Goal: Information Seeking & Learning: Learn about a topic

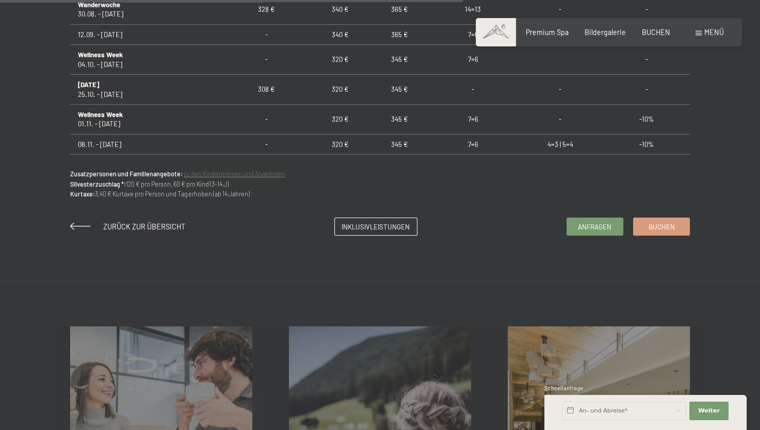
scroll to position [786, 0]
click at [126, 226] on span "Zurück zur Übersicht" at bounding box center [144, 226] width 82 height 9
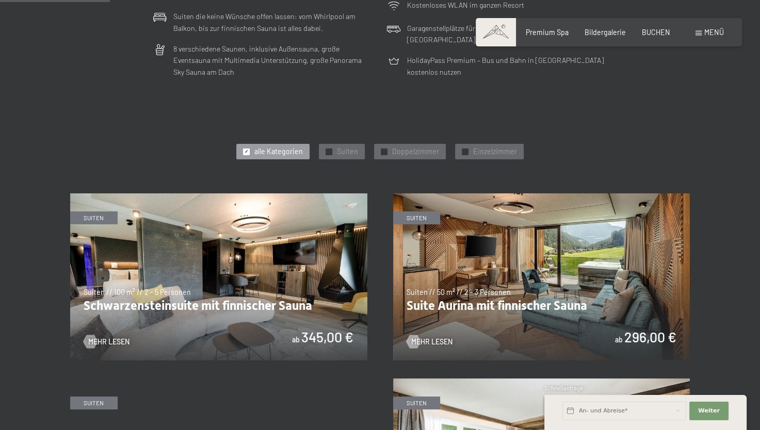
scroll to position [411, 0]
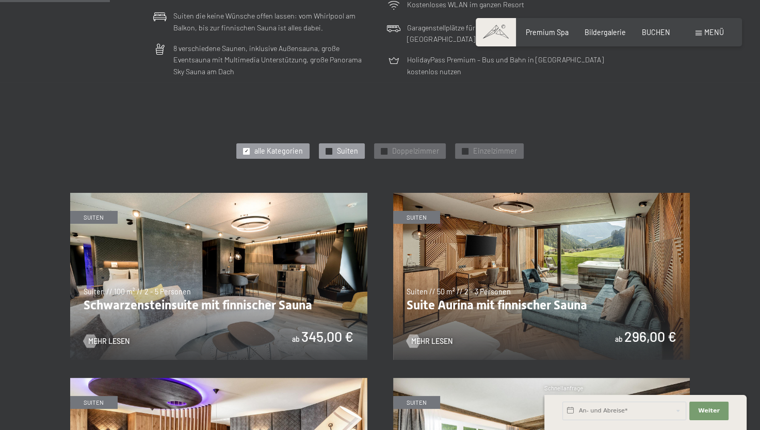
click at [353, 145] on div "✓ Suiten" at bounding box center [342, 150] width 46 height 15
click at [84, 110] on section "✓ alle Kategorien ✓ Suiten ✓ Doppelzimmer ✓ Einzelzimmer alle Kategorien alle K…" at bounding box center [380, 429] width 760 height 694
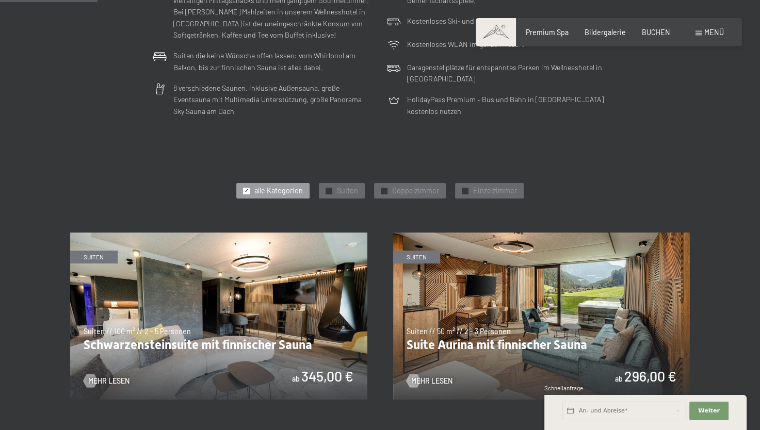
scroll to position [373, 0]
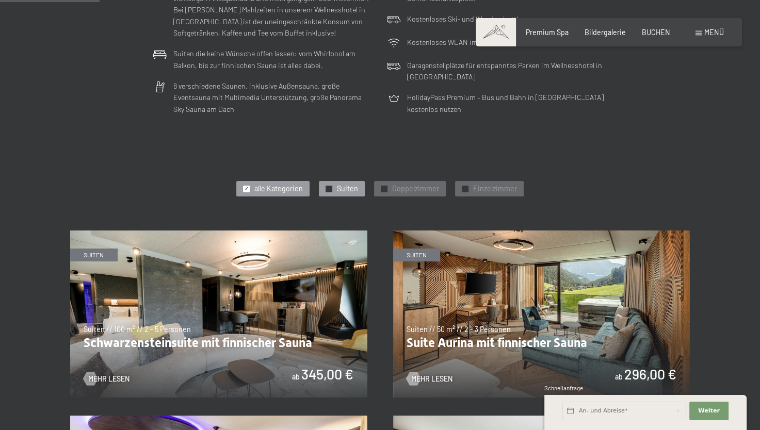
click at [338, 190] on span "Suiten" at bounding box center [347, 189] width 21 height 10
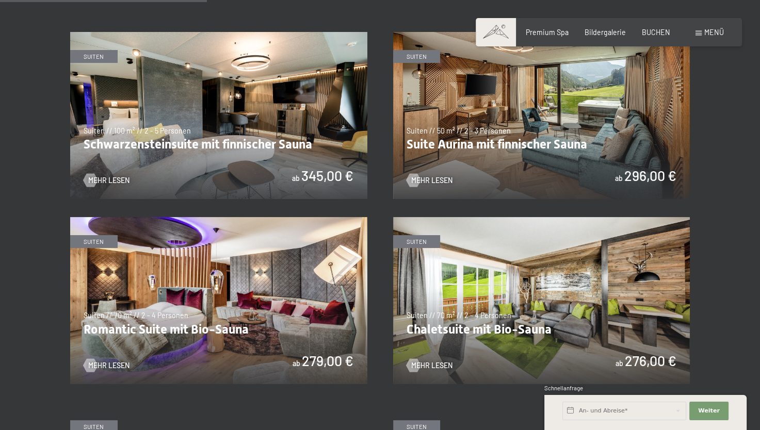
scroll to position [573, 0]
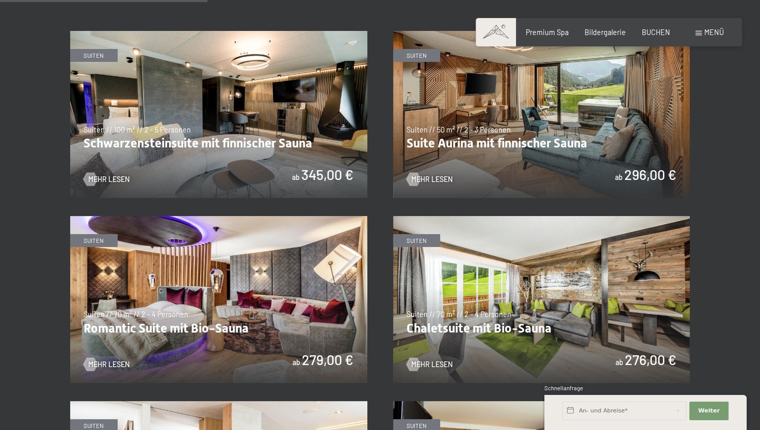
click at [197, 139] on img at bounding box center [218, 114] width 297 height 167
